Goal: Task Accomplishment & Management: Manage account settings

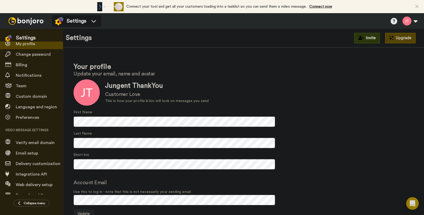
scroll to position [28, 0]
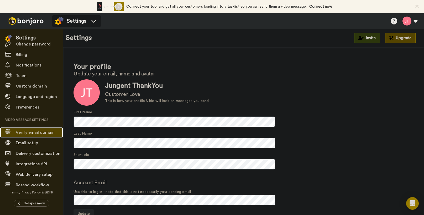
click at [32, 132] on span "Verify email domain" at bounding box center [35, 132] width 39 height 4
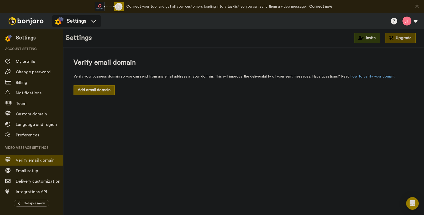
click at [102, 93] on button "Add email domain" at bounding box center [94, 89] width 41 height 9
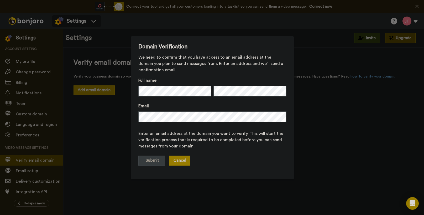
click at [180, 158] on button "Cancel" at bounding box center [180, 161] width 21 height 10
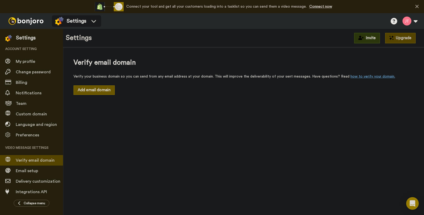
click at [96, 90] on button "Add email domain" at bounding box center [94, 89] width 41 height 9
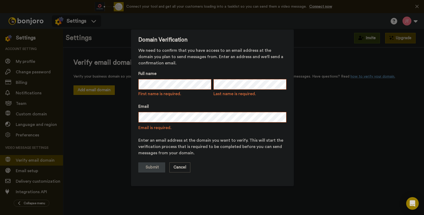
click at [179, 167] on button "Cancel" at bounding box center [180, 167] width 21 height 10
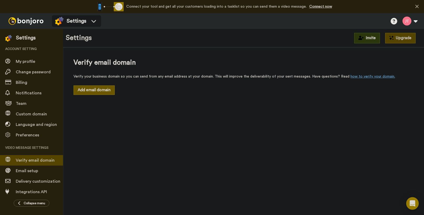
click at [97, 92] on button "Add email domain" at bounding box center [94, 89] width 41 height 9
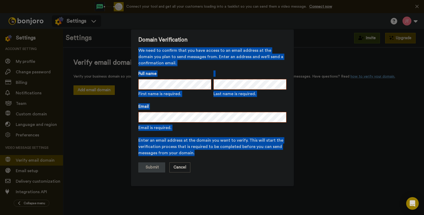
drag, startPoint x: 137, startPoint y: 50, endPoint x: 265, endPoint y: 155, distance: 166.1
click at [265, 155] on div "Domain Verification We need to confirm that you have access to an email address…" at bounding box center [213, 108] width 148 height 142
copy div "We need to confirm that you have access to an email address at the domain you p…"
click at [239, 108] on label "Email" at bounding box center [213, 106] width 148 height 6
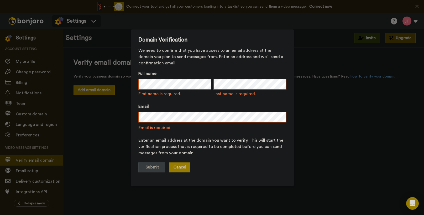
click at [175, 168] on button "Cancel" at bounding box center [180, 167] width 21 height 10
